Goal: Task Accomplishment & Management: Complete application form

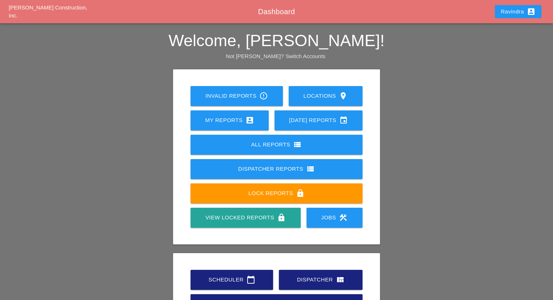
click at [232, 283] on div "Scheduler calendar_today" at bounding box center [231, 280] width 59 height 9
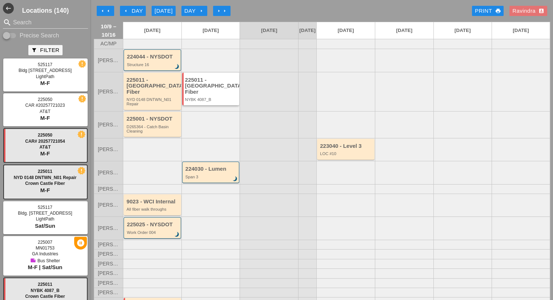
click at [218, 83] on div "225011 - [GEOGRAPHIC_DATA] Fiber" at bounding box center [211, 86] width 53 height 18
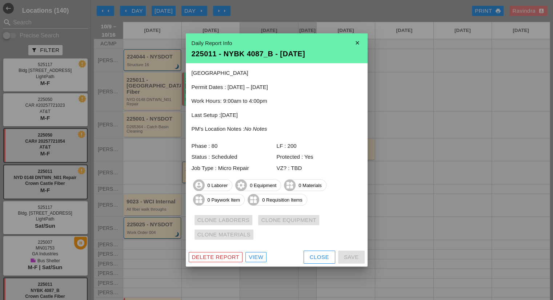
click at [256, 262] on link "View" at bounding box center [256, 257] width 21 height 10
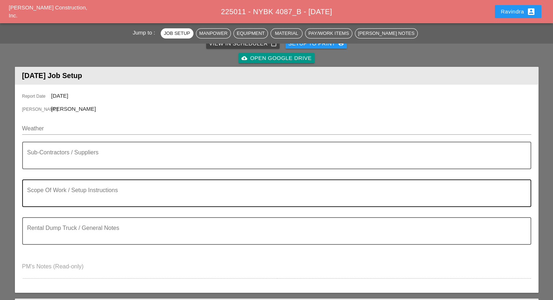
scroll to position [73, 0]
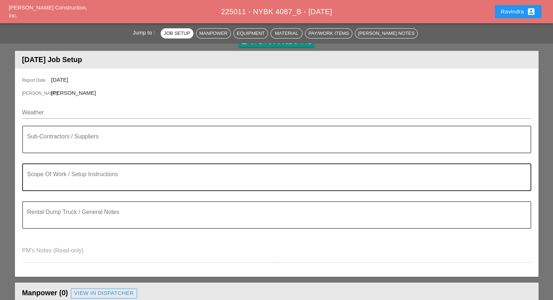
click at [84, 176] on textarea "Scope Of Work / Setup Instructions" at bounding box center [273, 181] width 493 height 17
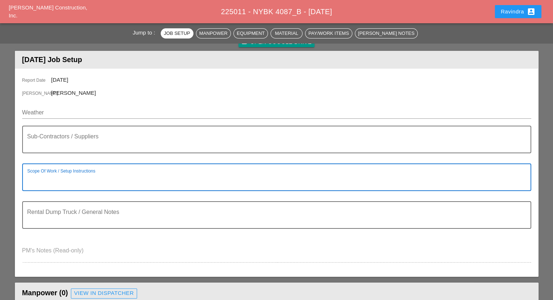
paste textarea "Scope of Work [DATE] (1st Location 225-11 - NYBK4087_B - [GEOGRAPHIC_DATA]) 1) …"
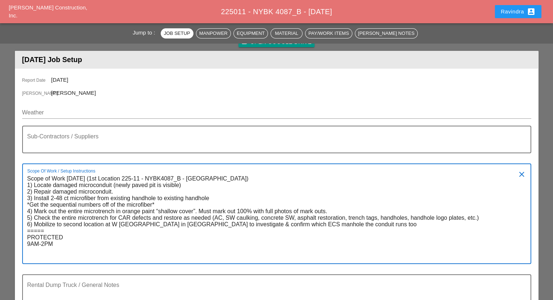
click at [70, 252] on textarea "Scope of Work [DATE] (1st Location 225-11 - NYBK4087_B - [GEOGRAPHIC_DATA]) 1) …" at bounding box center [273, 218] width 493 height 91
click at [66, 262] on textarea "Scope of Work [DATE] (1st Location 225-11 - NYBK4087_B - [GEOGRAPHIC_DATA]) 1) …" at bounding box center [273, 218] width 493 height 91
paste textarea "Scope of Work [DATE] (Second Location: 225-11 - [GEOGRAPHIC_DATA] [STREET_ADDRE…"
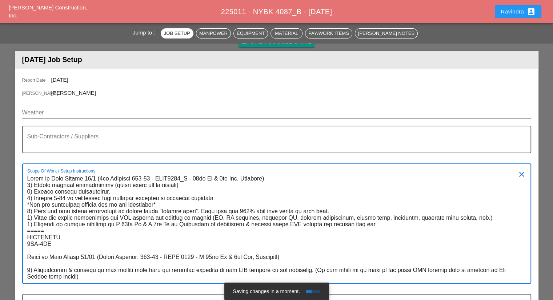
click at [116, 258] on textarea "Scope Of Work / Setup Instructions" at bounding box center [273, 228] width 493 height 110
click at [116, 257] on textarea "Scope Of Work / Setup Instructions" at bounding box center [273, 228] width 493 height 110
drag, startPoint x: 108, startPoint y: 178, endPoint x: 100, endPoint y: 178, distance: 7.6
click at [100, 178] on textarea "Scope Of Work / Setup Instructions" at bounding box center [273, 228] width 493 height 110
click at [134, 179] on textarea "Scope Of Work / Setup Instructions" at bounding box center [273, 228] width 493 height 110
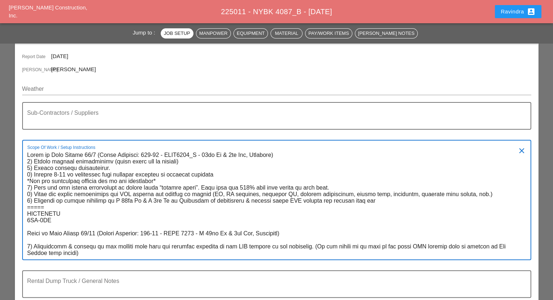
scroll to position [109, 0]
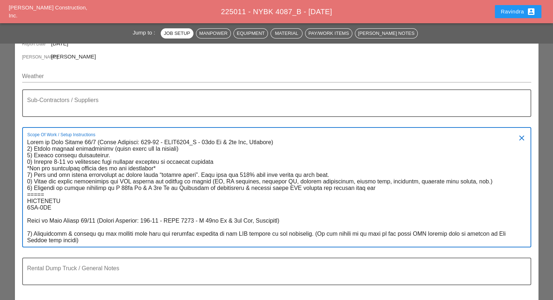
click at [28, 233] on textarea "Scope Of Work / Setup Instructions" at bounding box center [273, 192] width 493 height 110
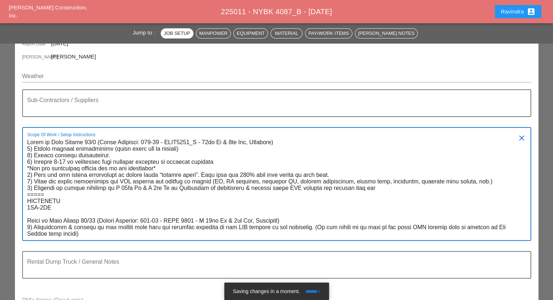
click at [60, 211] on textarea "Scope Of Work / Setup Instructions" at bounding box center [273, 189] width 493 height 104
click at [59, 214] on textarea "Scope Of Work / Setup Instructions" at bounding box center [273, 189] width 493 height 104
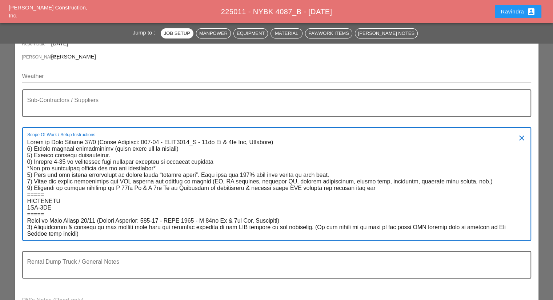
drag, startPoint x: 387, startPoint y: 188, endPoint x: 362, endPoint y: 188, distance: 24.7
click at [362, 188] on textarea "Scope Of Work / Setup Instructions" at bounding box center [273, 189] width 493 height 104
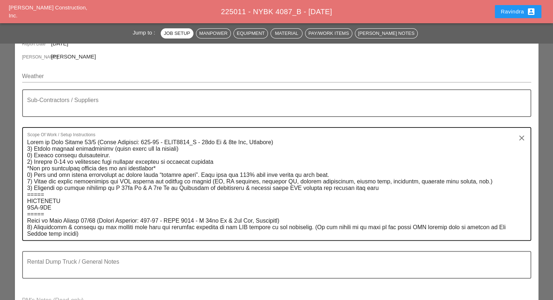
click at [44, 206] on textarea "Scope Of Work / Setup Instructions" at bounding box center [273, 189] width 493 height 104
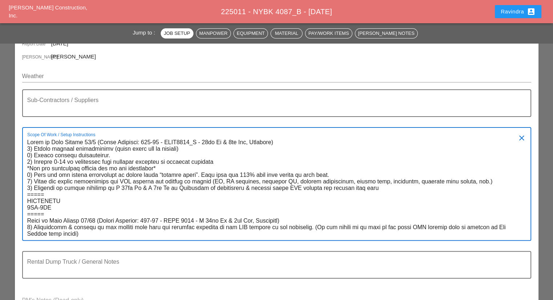
click at [64, 204] on textarea "Scope Of Work / Setup Instructions" at bounding box center [273, 189] width 493 height 104
drag, startPoint x: 57, startPoint y: 207, endPoint x: 0, endPoint y: 120, distance: 104.4
paste textarea "1st Location"
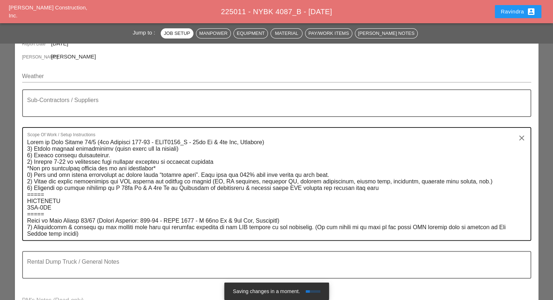
click at [109, 226] on textarea "Scope Of Work / Setup Instructions" at bounding box center [273, 189] width 493 height 104
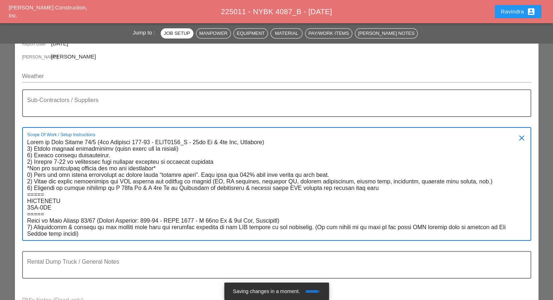
drag, startPoint x: 85, startPoint y: 235, endPoint x: 6, endPoint y: 220, distance: 80.2
paste textarea "1) Investigate & confirm if the conduit runs from the existing handhole to the …"
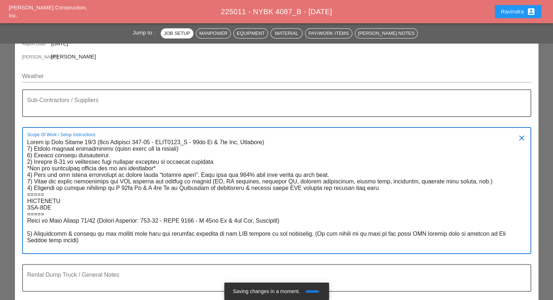
click at [27, 233] on textarea "Scope Of Work / Setup Instructions" at bounding box center [273, 195] width 493 height 117
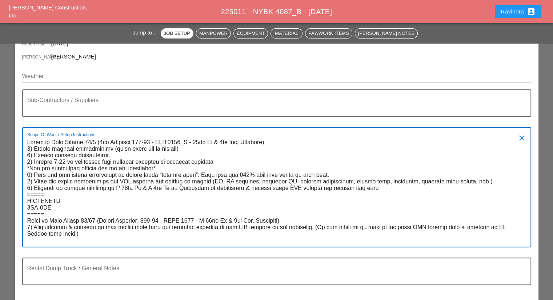
click at [94, 141] on textarea "Scope Of Work / Setup Instructions" at bounding box center [273, 192] width 493 height 110
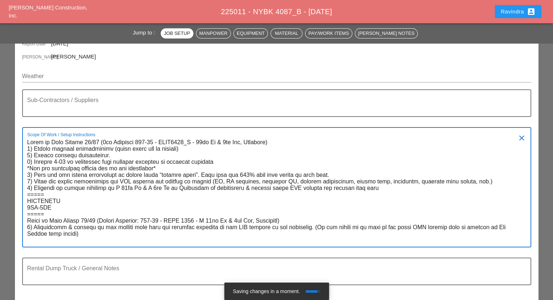
type textarea "Lorem ip Dolo Sitame 91/18 (7co Adipisci 680-61 - ELIT7039_S - 10do Ei & 3te In…"
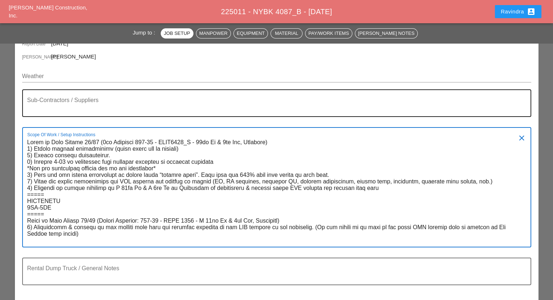
click at [93, 100] on textarea "Sub-Contractors / Suppliers" at bounding box center [273, 107] width 493 height 17
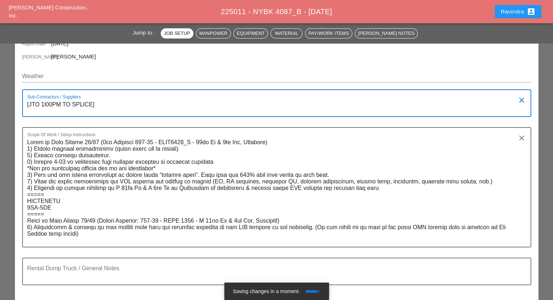
click at [47, 105] on textarea "[JTO 1l00PM TO SPLICE]" at bounding box center [273, 107] width 493 height 17
type textarea "[JTO 1:00PM TO SPLICE]"
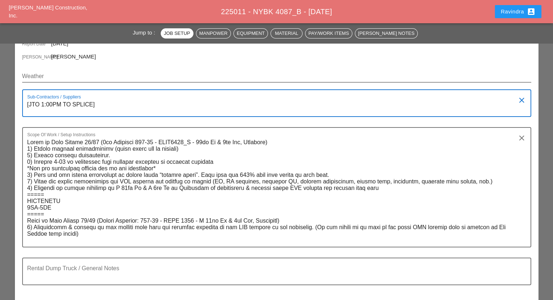
click at [70, 77] on input "Weather" at bounding box center [271, 77] width 499 height 12
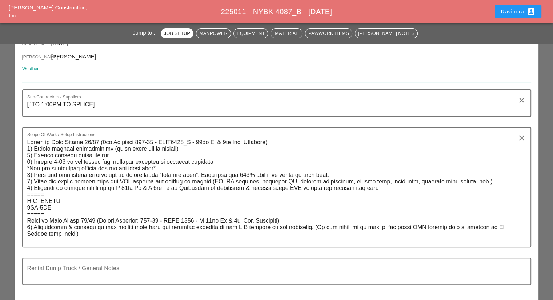
paste input "Fri 10 Day 66° 2% ESE 8 mph Sunny, along with a few afternoon clouds. High 66F.…"
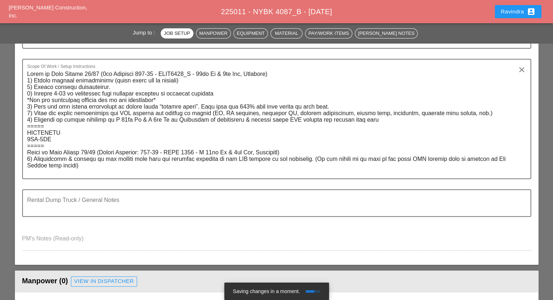
scroll to position [182, 0]
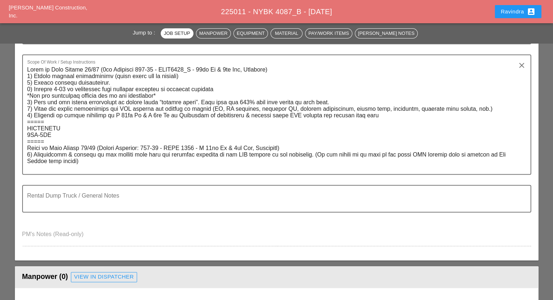
type input "Fri 10 Day 66° 2% ESE 8 mph Sunny, along with a few afternoon clouds. High 66F.…"
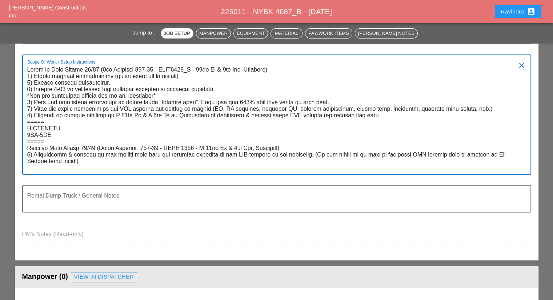
paste textarea ": 1) Locate damaged microconduit (newly paved pit is visible) 2) Repair damaged…"
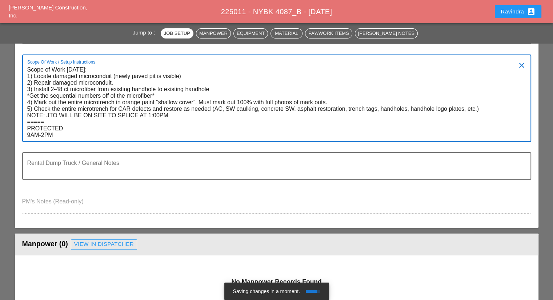
type textarea "Scope of Work [DATE]: 1) Locate damaged microconduit (newly paved pit is visibl…"
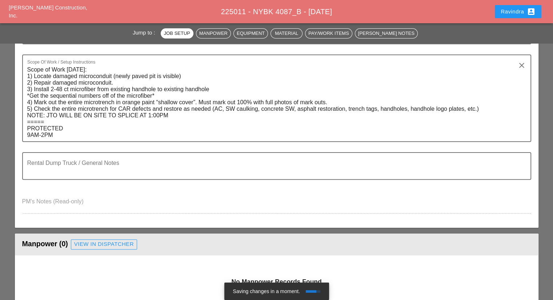
click at [20, 152] on div "Report Date [DATE] [PERSON_NAME] [PERSON_NAME] Weather Fri 10 Day 66° 2% ESE 8 …" at bounding box center [277, 94] width 524 height 268
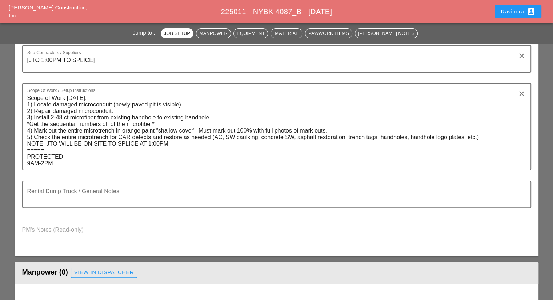
scroll to position [109, 0]
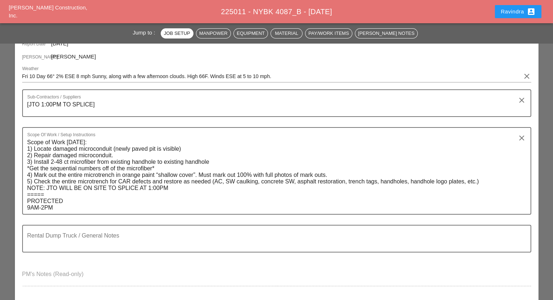
click at [504, 16] on button "Ravindra account_box" at bounding box center [518, 11] width 47 height 13
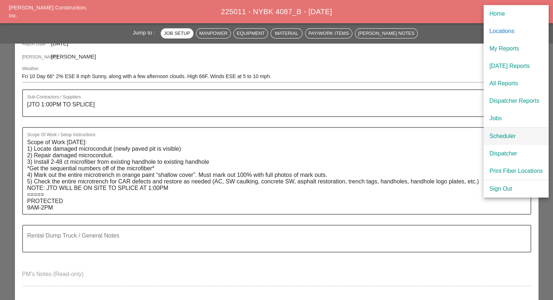
click at [501, 131] on link "Scheduler" at bounding box center [516, 136] width 65 height 17
